Goal: Navigation & Orientation: Find specific page/section

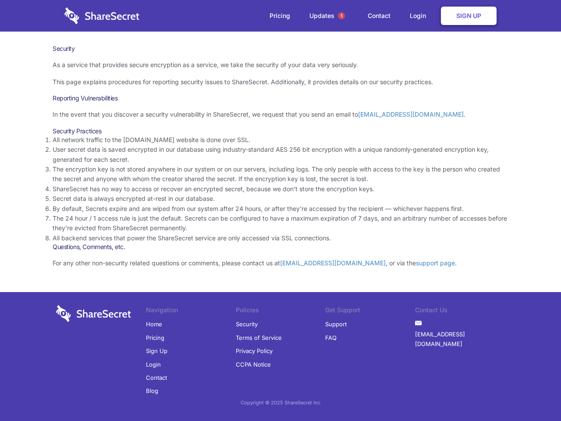
click at [280, 210] on li "By default, Secrets expire and are wiped from our system after 24 hours, or aft…" at bounding box center [281, 209] width 456 height 10
click at [341, 16] on span "1" at bounding box center [341, 15] width 7 height 7
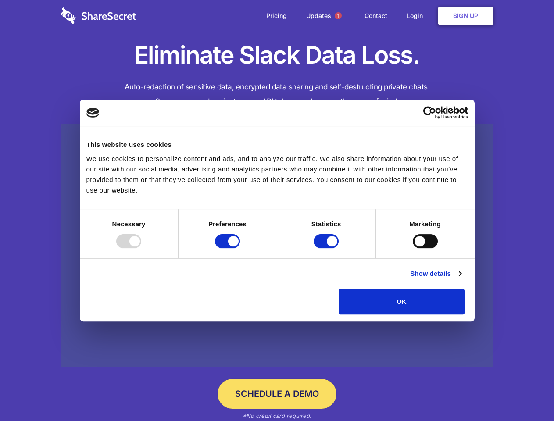
click at [141, 248] on div at bounding box center [128, 241] width 25 height 14
click at [240, 248] on input "Preferences" at bounding box center [227, 241] width 25 height 14
checkbox input "false"
click at [327, 248] on input "Statistics" at bounding box center [325, 241] width 25 height 14
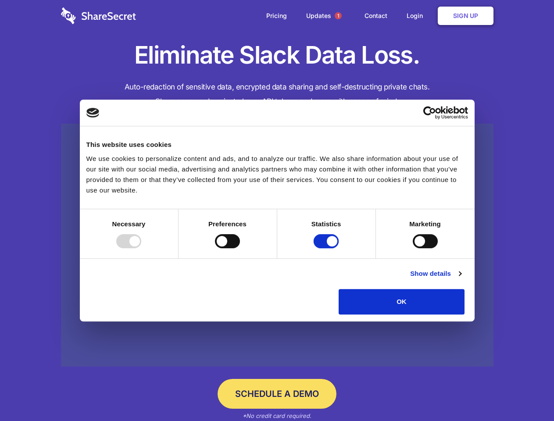
checkbox input "false"
click at [412, 248] on input "Marketing" at bounding box center [424, 241] width 25 height 14
checkbox input "true"
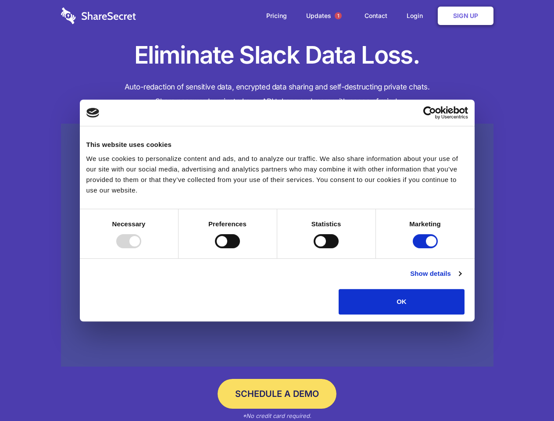
click at [461, 279] on link "Show details" at bounding box center [435, 273] width 51 height 11
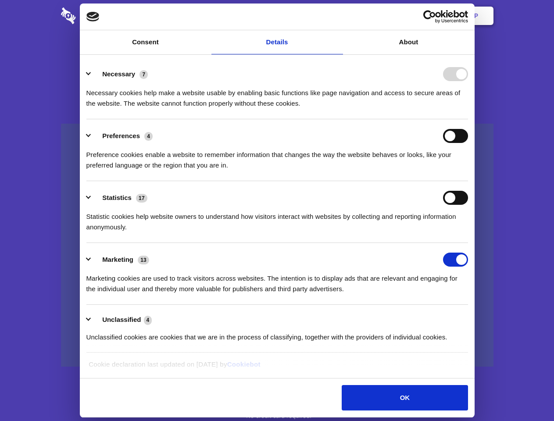
click at [468, 119] on li "Necessary 7 Necessary cookies help make a website usable by enabling basic func…" at bounding box center [276, 88] width 381 height 62
